Goal: Find contact information: Find contact information

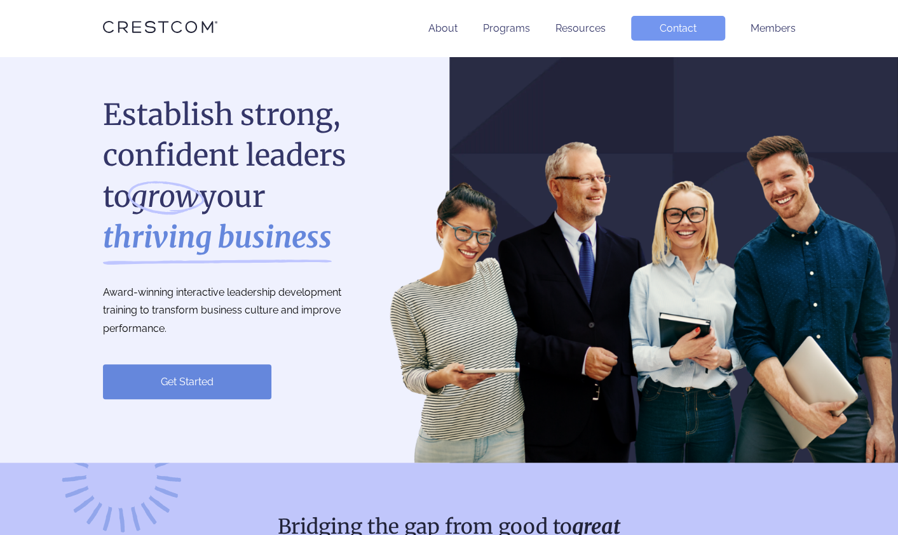
drag, startPoint x: 104, startPoint y: 294, endPoint x: 170, endPoint y: 327, distance: 73.3
click at [170, 327] on p "Award-winning interactive leadership development training to transform business…" at bounding box center [236, 311] width 267 height 55
click at [233, 339] on div "Establish strong, confident leaders to grow your thriving business Award-winnin…" at bounding box center [236, 260] width 267 height 407
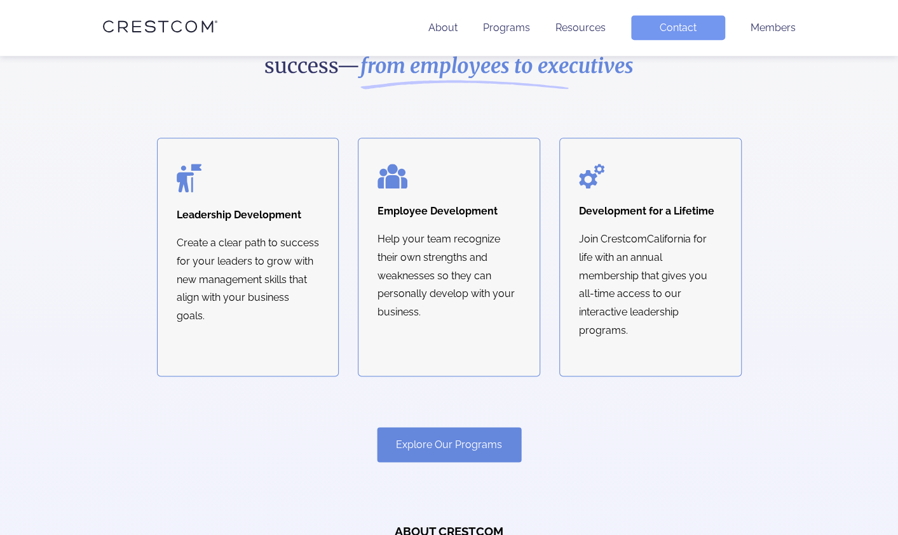
scroll to position [704, 0]
click at [269, 385] on div "Our Programs Unite your team with a proven method for success— from employees t…" at bounding box center [449, 368] width 731 height 737
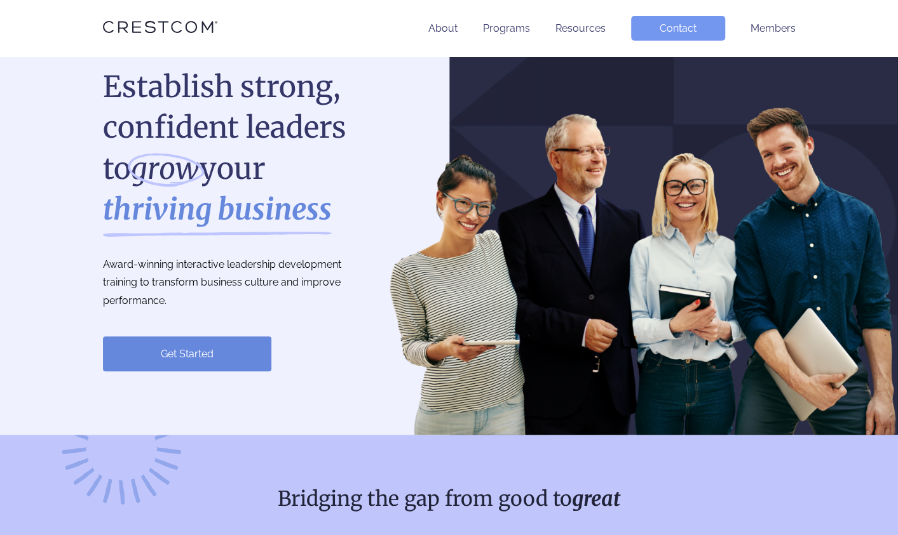
scroll to position [0, 0]
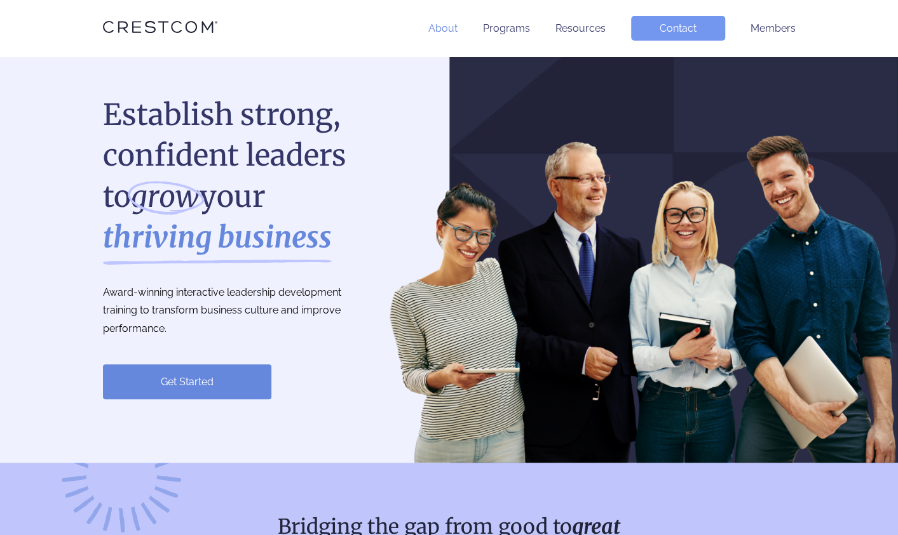
click at [443, 32] on link "About" at bounding box center [442, 28] width 29 height 12
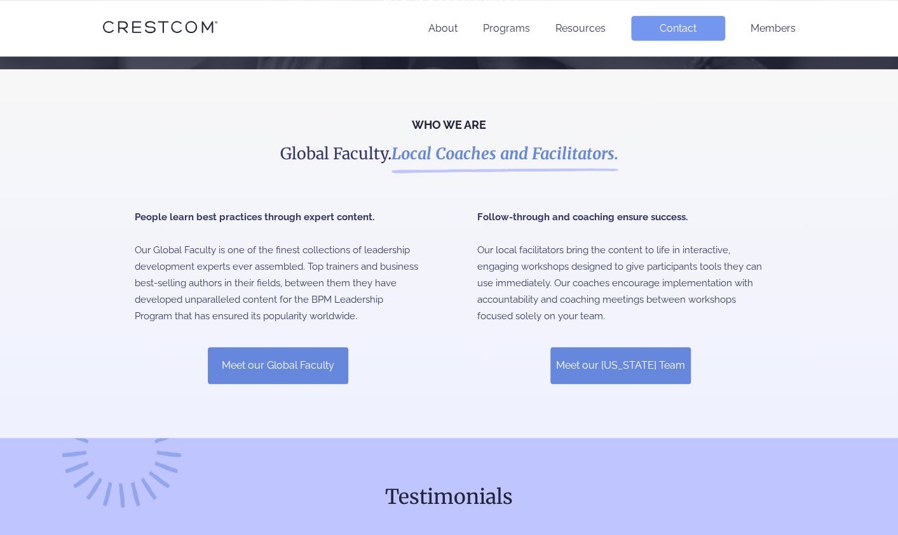
scroll to position [295, 0]
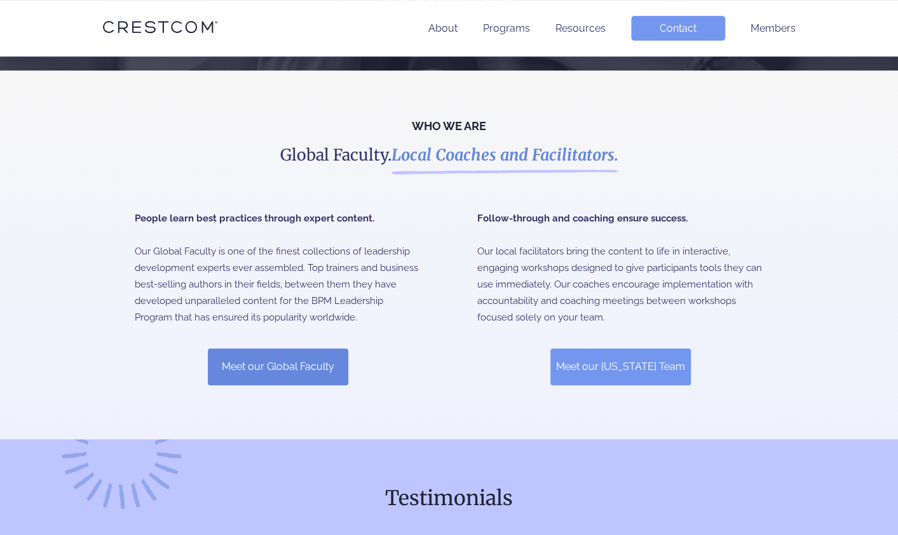
click at [581, 358] on link "Meet our California Team" at bounding box center [620, 367] width 140 height 37
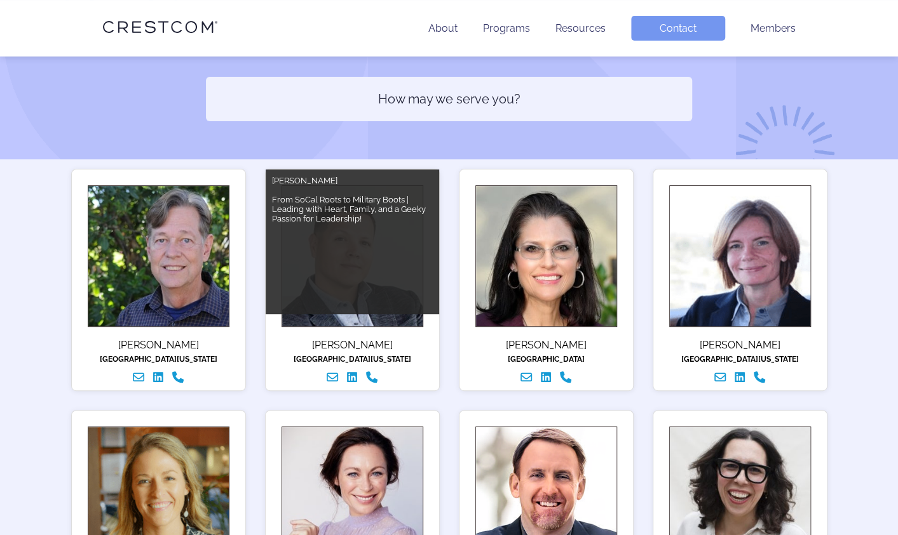
scroll to position [120, 0]
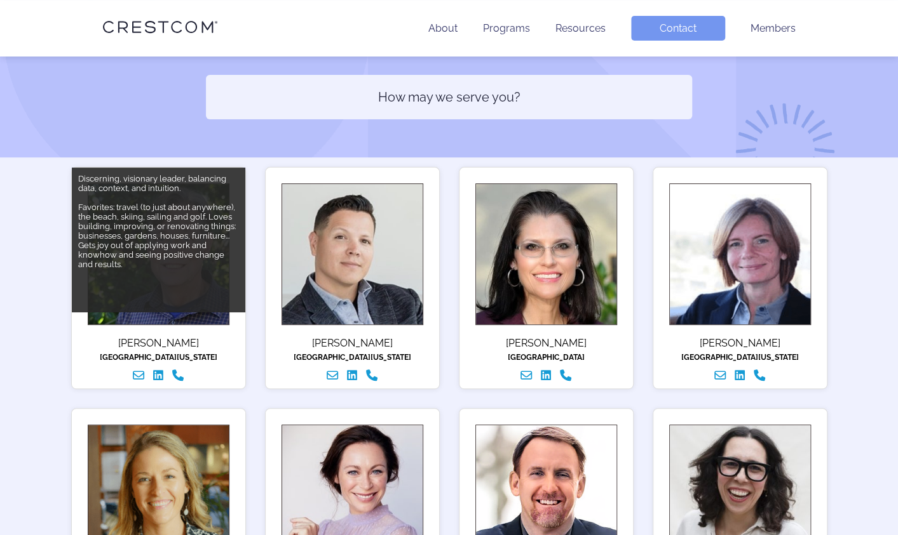
drag, startPoint x: 120, startPoint y: 346, endPoint x: 185, endPoint y: 337, distance: 66.0
click at [185, 337] on div "[PERSON_NAME] [GEOGRAPHIC_DATA][US_STATE]" at bounding box center [158, 360] width 173 height 58
click at [159, 375] on icon "Linked In" at bounding box center [158, 375] width 10 height 11
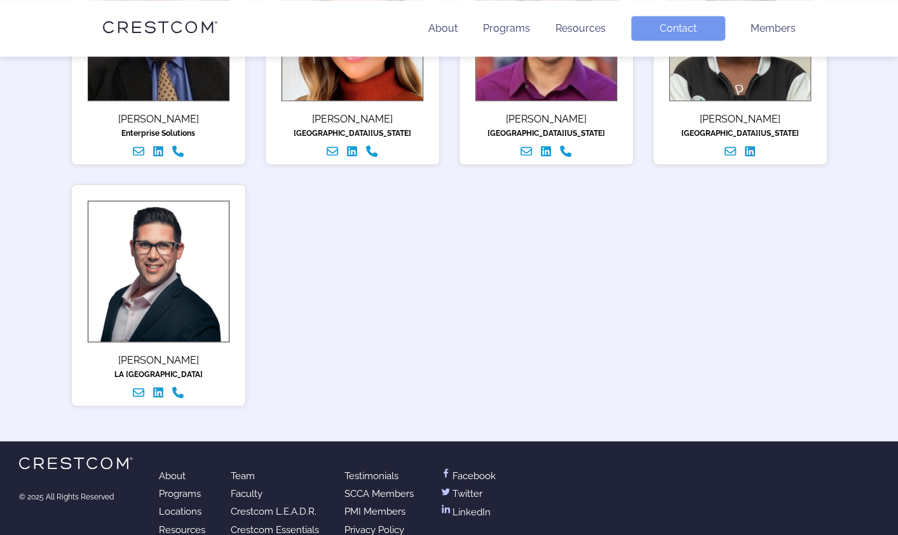
scroll to position [840, 0]
